Goal: Task Accomplishment & Management: Use online tool/utility

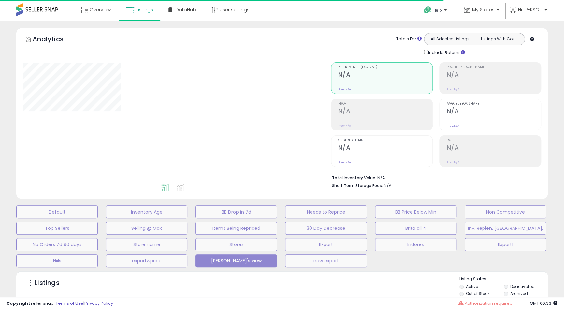
type input "**********"
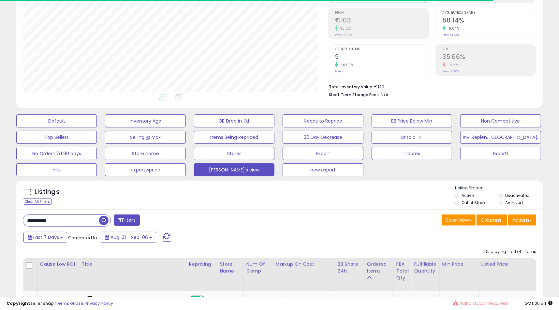
scroll to position [98, 0]
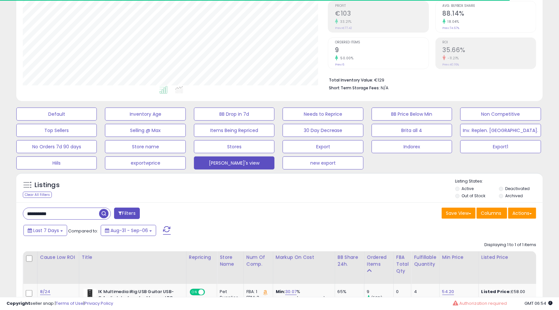
drag, startPoint x: 74, startPoint y: 216, endPoint x: 0, endPoint y: 204, distance: 75.2
click at [0, 212] on div "**********" at bounding box center [279, 175] width 559 height 505
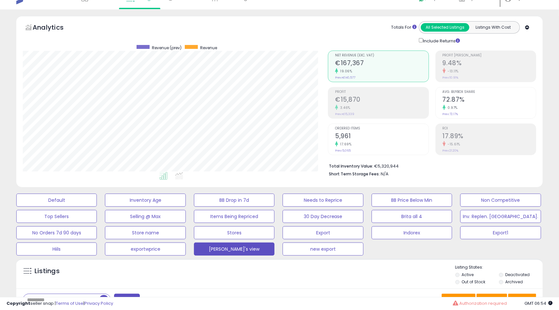
scroll to position [0, 0]
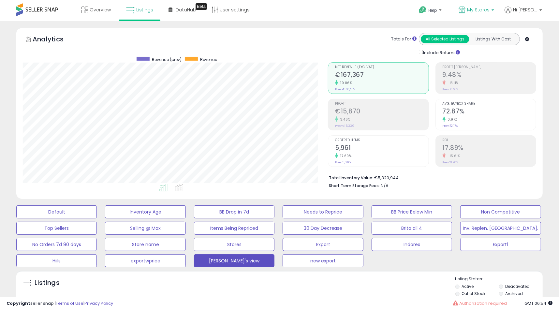
click at [489, 8] on span "My Stores" at bounding box center [478, 10] width 22 height 7
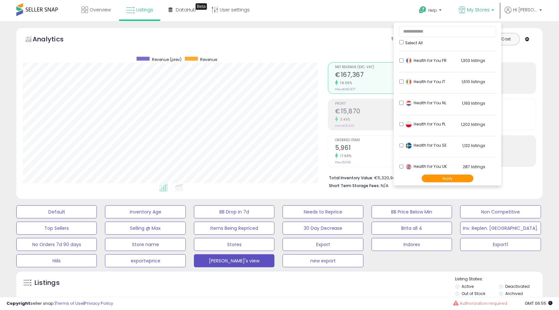
scroll to position [322, 0]
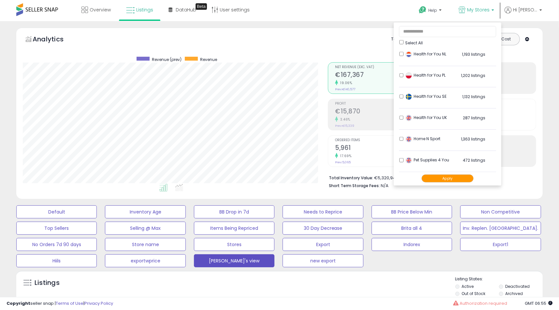
click at [452, 179] on button "Apply" at bounding box center [447, 178] width 52 height 8
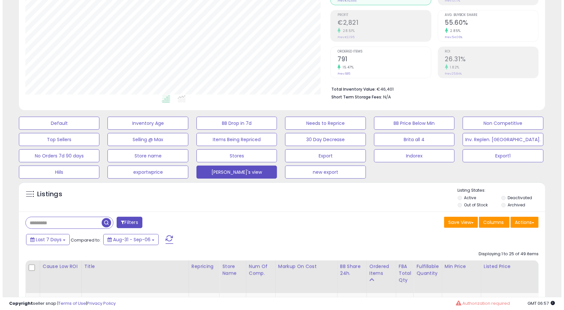
scroll to position [33, 0]
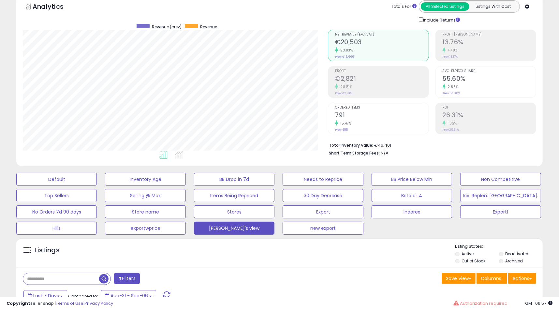
click at [359, 129] on div "Ordered Items 791 15.47% Prev: 685" at bounding box center [381, 117] width 93 height 29
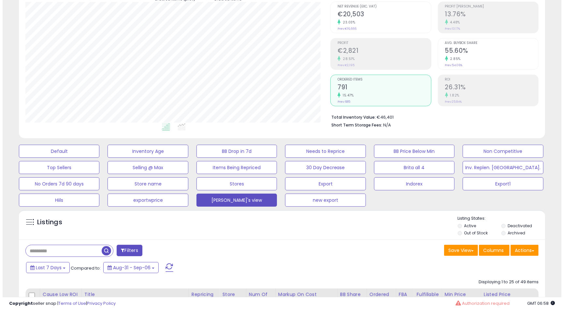
scroll to position [98, 0]
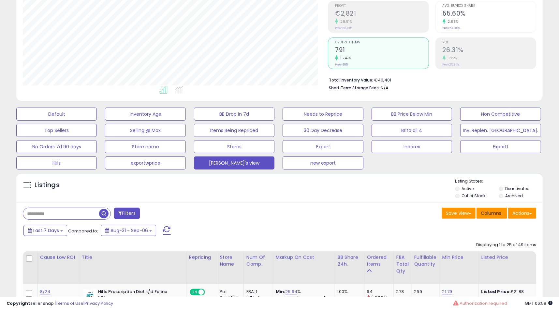
drag, startPoint x: 375, startPoint y: 200, endPoint x: 484, endPoint y: 218, distance: 110.2
click at [66, 209] on input "text" at bounding box center [61, 213] width 76 height 11
click at [69, 211] on input "text" at bounding box center [86, 213] width 126 height 11
click at [103, 212] on input "text" at bounding box center [86, 213] width 126 height 11
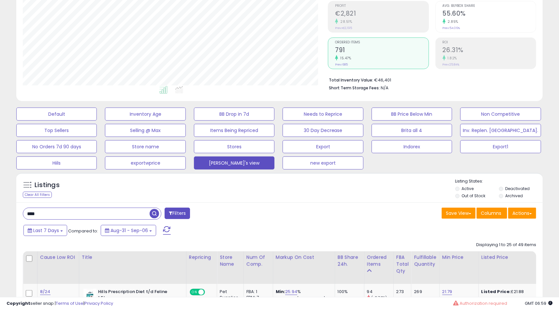
type input "****"
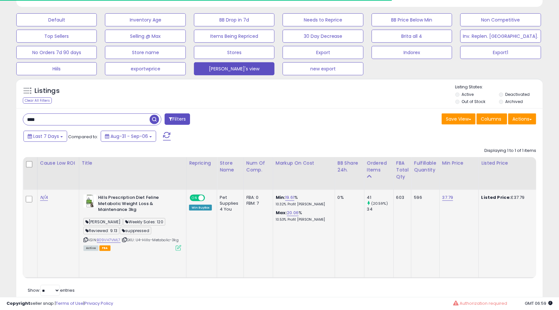
scroll to position [133, 305]
click at [89, 204] on img at bounding box center [89, 200] width 13 height 13
click at [335, 121] on div "Save View Save As New View Update Current View Columns Actions Import Export Vi…" at bounding box center [411, 119] width 262 height 13
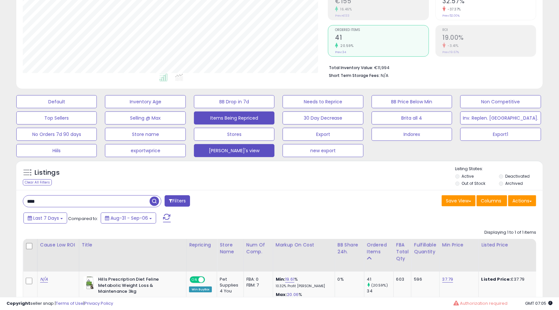
scroll to position [94, 0]
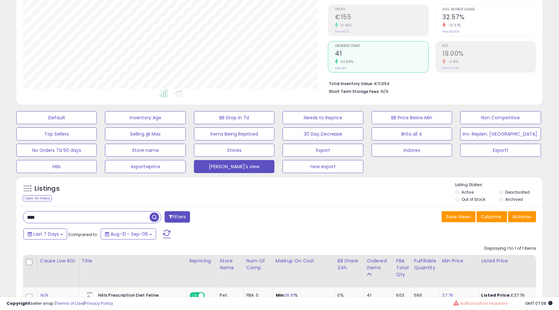
click at [56, 220] on input "****" at bounding box center [86, 216] width 126 height 11
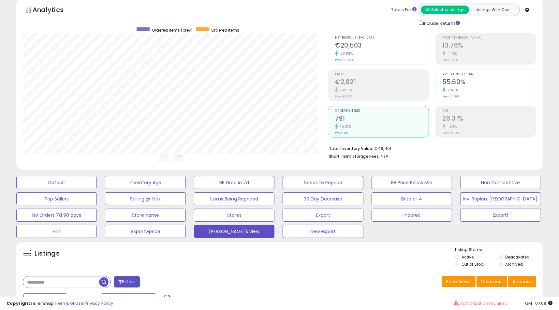
scroll to position [0, 0]
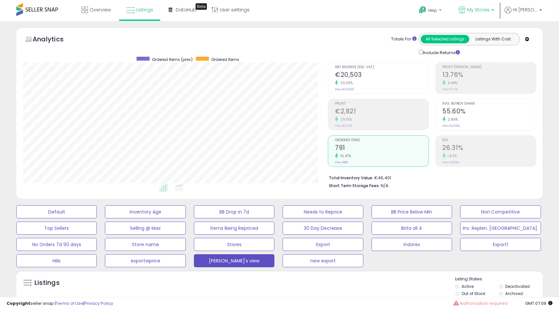
drag, startPoint x: 492, startPoint y: 10, endPoint x: 456, endPoint y: 17, distance: 36.2
click at [489, 10] on span "My Stores" at bounding box center [478, 10] width 22 height 7
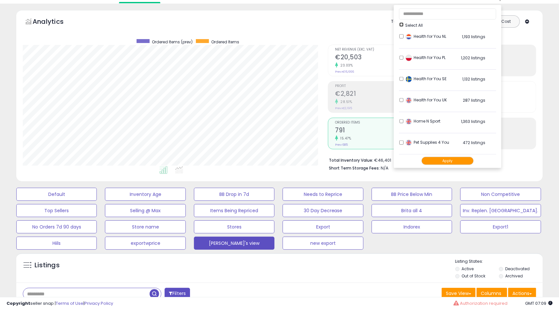
scroll to position [33, 0]
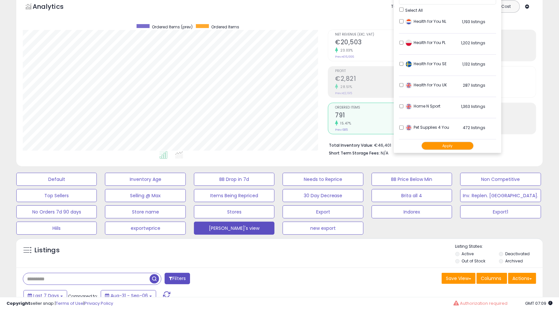
click at [444, 142] on button "Apply" at bounding box center [447, 146] width 52 height 8
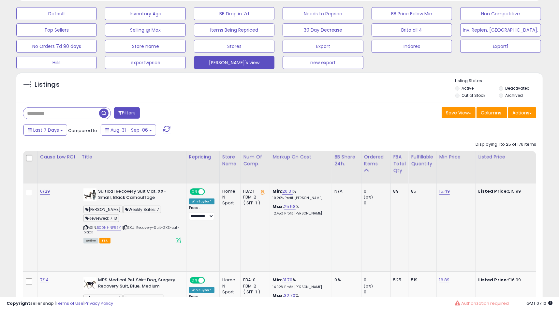
scroll to position [228, 0]
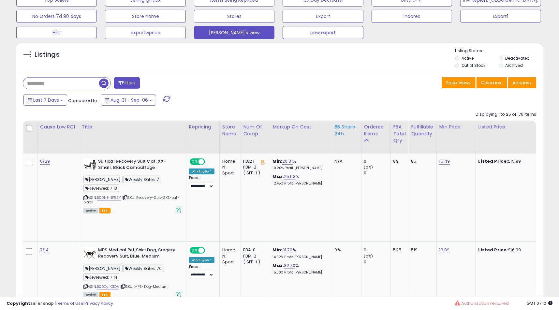
click at [343, 131] on div "BB Share 24h." at bounding box center [347, 130] width 24 height 14
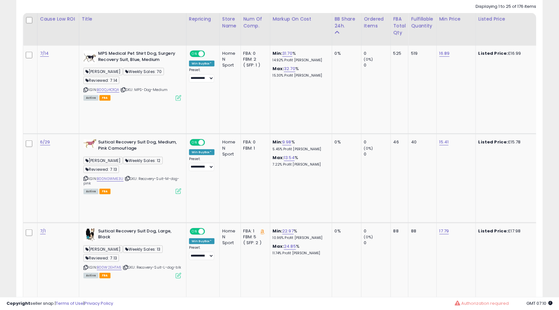
scroll to position [293, 0]
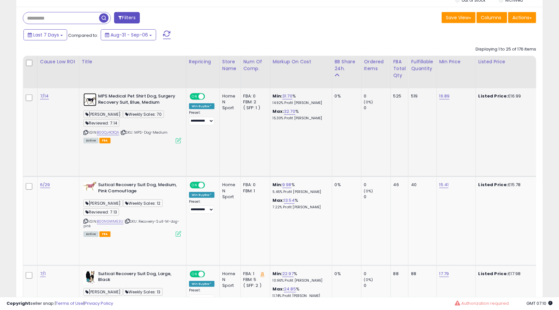
click at [90, 102] on img at bounding box center [89, 99] width 13 height 13
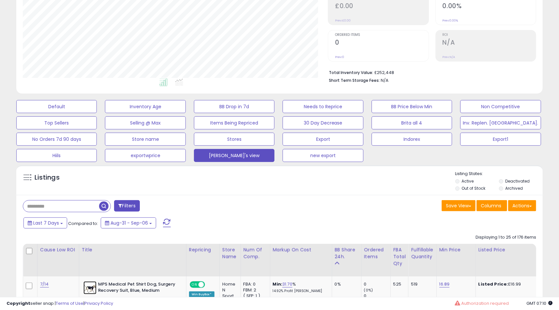
scroll to position [0, 0]
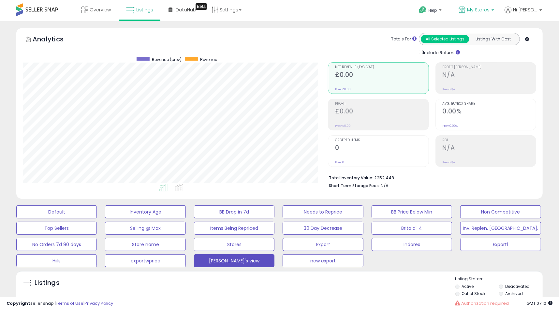
click at [494, 5] on link "My Stores" at bounding box center [475, 10] width 45 height 21
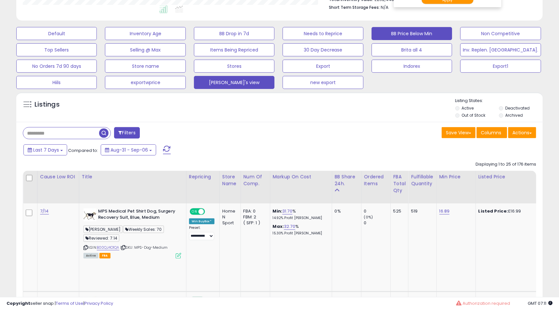
scroll to position [98, 0]
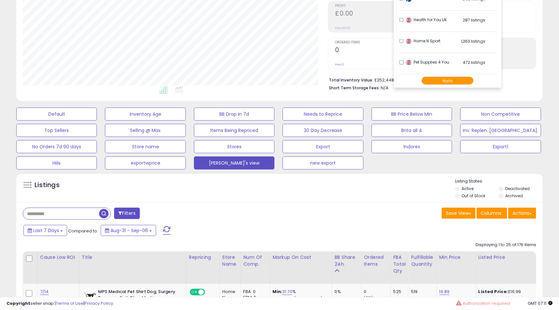
click at [415, 63] on li "Pet Supplies 4 You 472 listings" at bounding box center [447, 64] width 97 height 20
click at [447, 83] on button "Apply" at bounding box center [447, 81] width 52 height 8
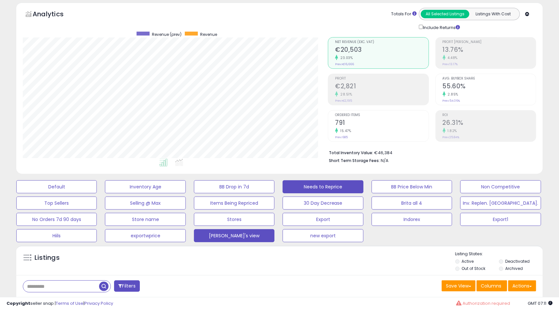
scroll to position [65, 0]
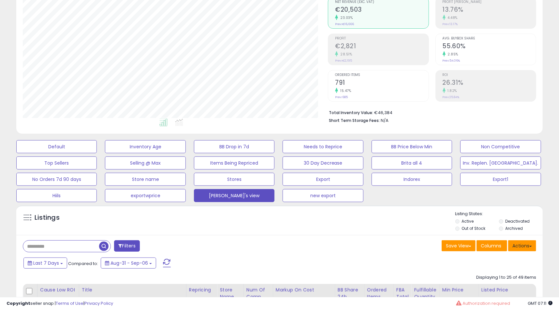
click at [523, 247] on button "Actions" at bounding box center [522, 245] width 28 height 11
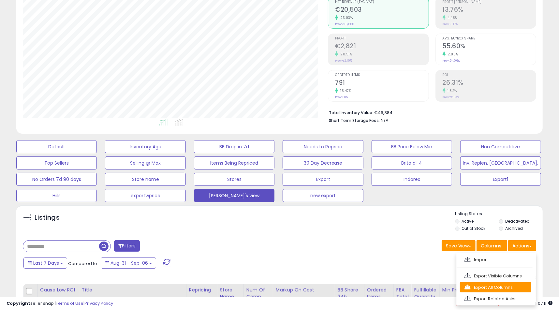
click at [482, 284] on link "Export All Columns" at bounding box center [495, 287] width 71 height 10
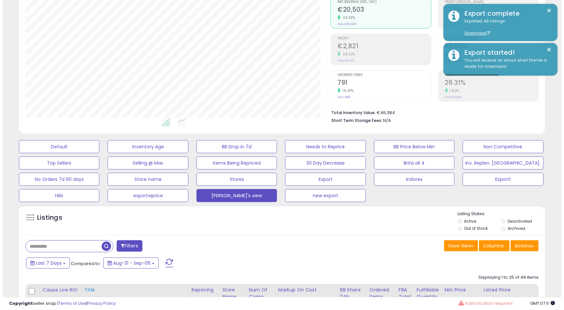
scroll to position [130, 0]
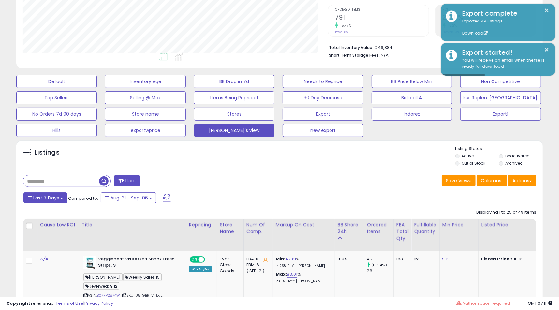
click at [44, 196] on span "Last 7 Days" at bounding box center [46, 197] width 26 height 7
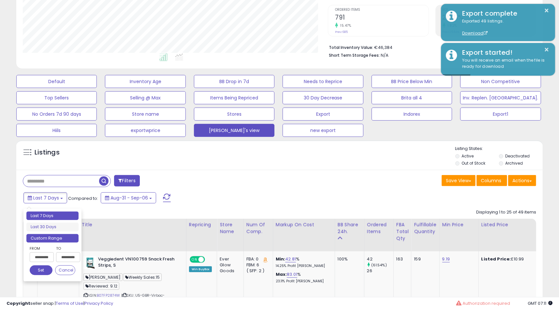
click at [60, 238] on li "Custom Range" at bounding box center [52, 238] width 52 height 9
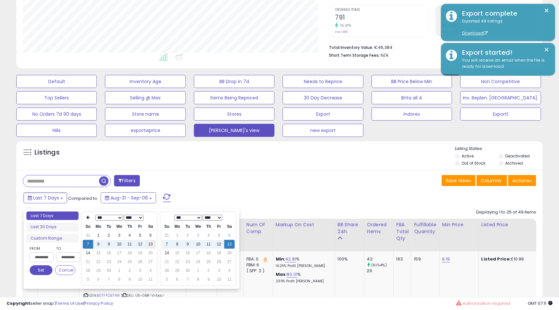
type input "**********"
click at [151, 244] on td "13" at bounding box center [150, 244] width 10 height 9
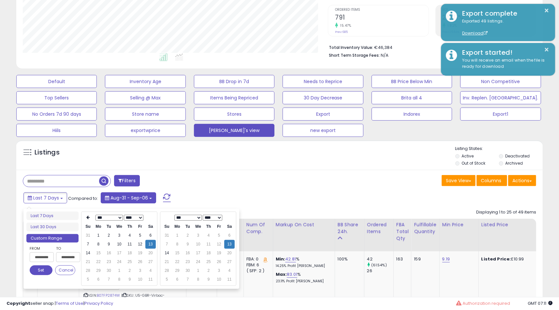
drag, startPoint x: 42, startPoint y: 270, endPoint x: 185, endPoint y: 198, distance: 159.7
click at [44, 270] on button "Set" at bounding box center [41, 270] width 23 height 10
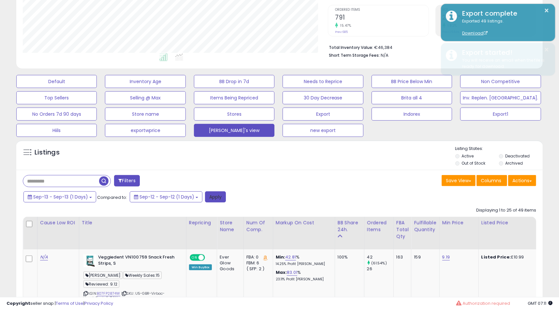
click at [217, 196] on button "Apply" at bounding box center [215, 196] width 21 height 11
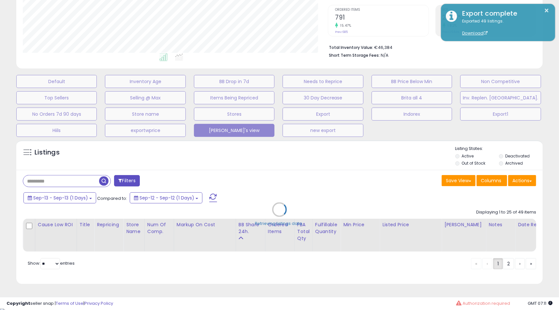
scroll to position [133, 308]
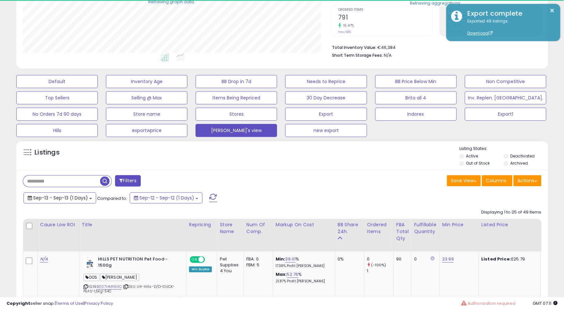
click at [69, 198] on span "Sep-13 - Sep-13 (1 Days)" at bounding box center [60, 197] width 55 height 7
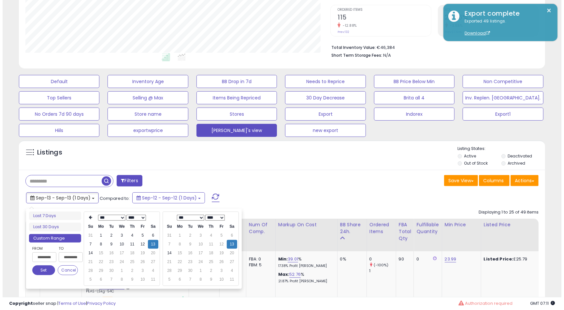
scroll to position [133, 305]
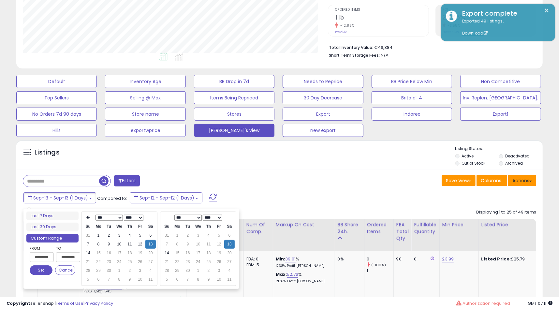
click at [524, 183] on button "Actions" at bounding box center [522, 180] width 28 height 11
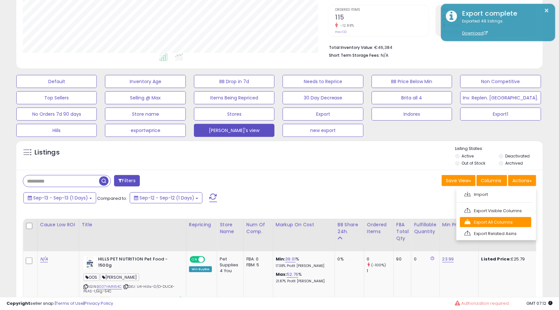
click at [502, 221] on link "Export All Columns" at bounding box center [495, 222] width 71 height 10
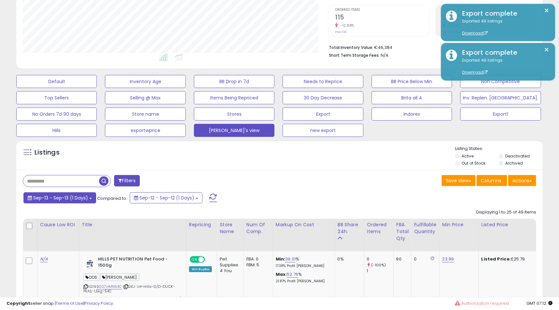
click at [74, 196] on span "Sep-13 - Sep-13 (1 Days)" at bounding box center [60, 197] width 55 height 7
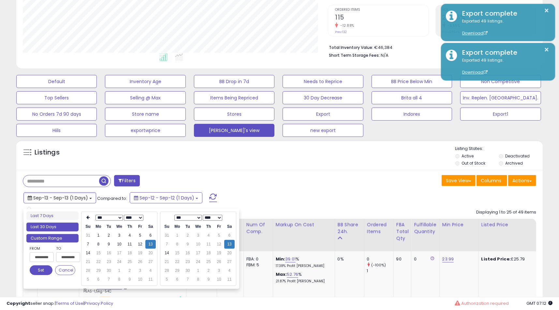
type input "**********"
click at [59, 223] on li "Last 30 Days" at bounding box center [52, 227] width 52 height 9
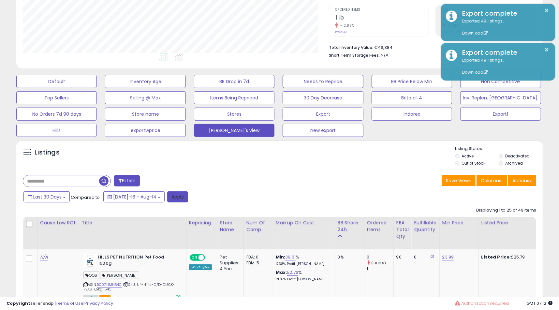
click at [171, 198] on button "Apply" at bounding box center [177, 196] width 21 height 11
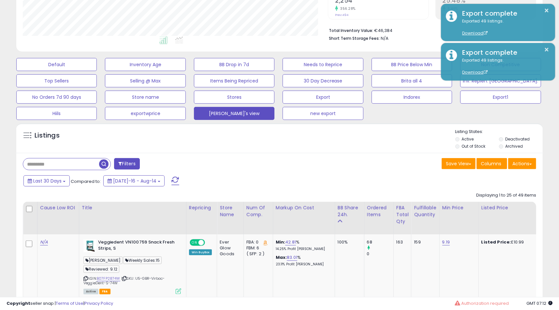
scroll to position [163, 0]
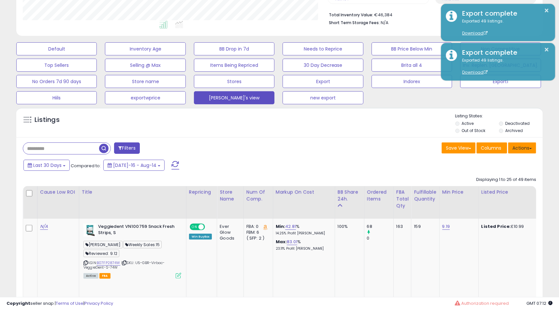
click at [527, 149] on button "Actions" at bounding box center [522, 147] width 28 height 11
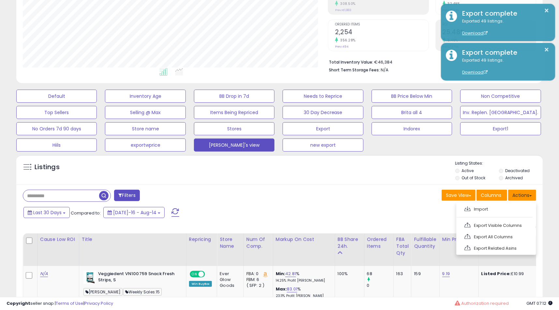
scroll to position [98, 0]
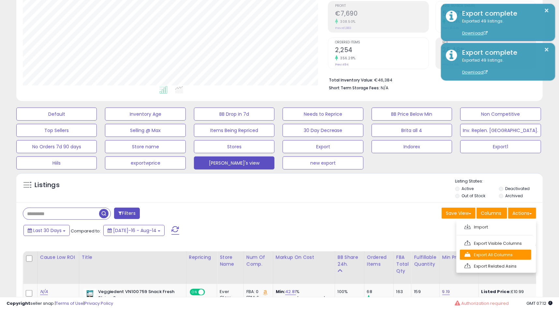
click at [500, 253] on link "Export All Columns" at bounding box center [495, 255] width 71 height 10
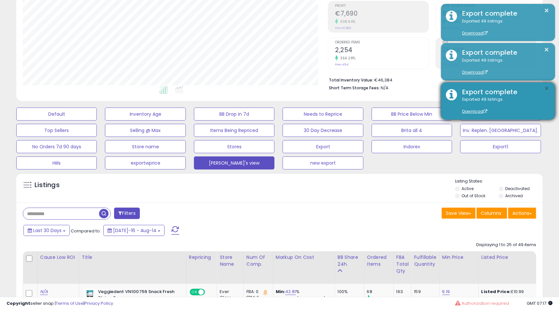
click at [549, 87] on button "×" at bounding box center [546, 89] width 5 height 8
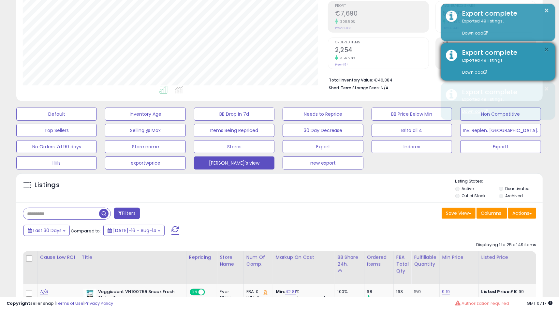
click at [547, 47] on button "×" at bounding box center [546, 50] width 5 height 8
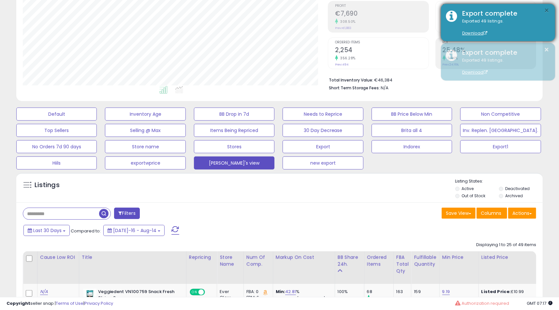
click at [548, 9] on button "×" at bounding box center [546, 11] width 5 height 8
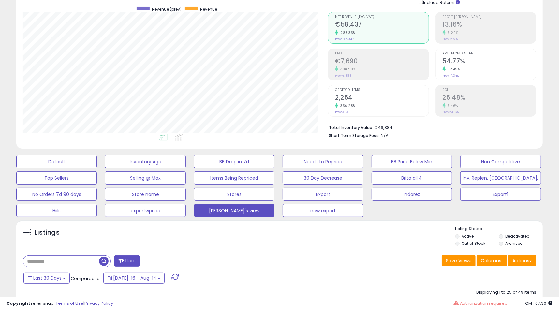
scroll to position [65, 0]
